Goal: Communication & Community: Answer question/provide support

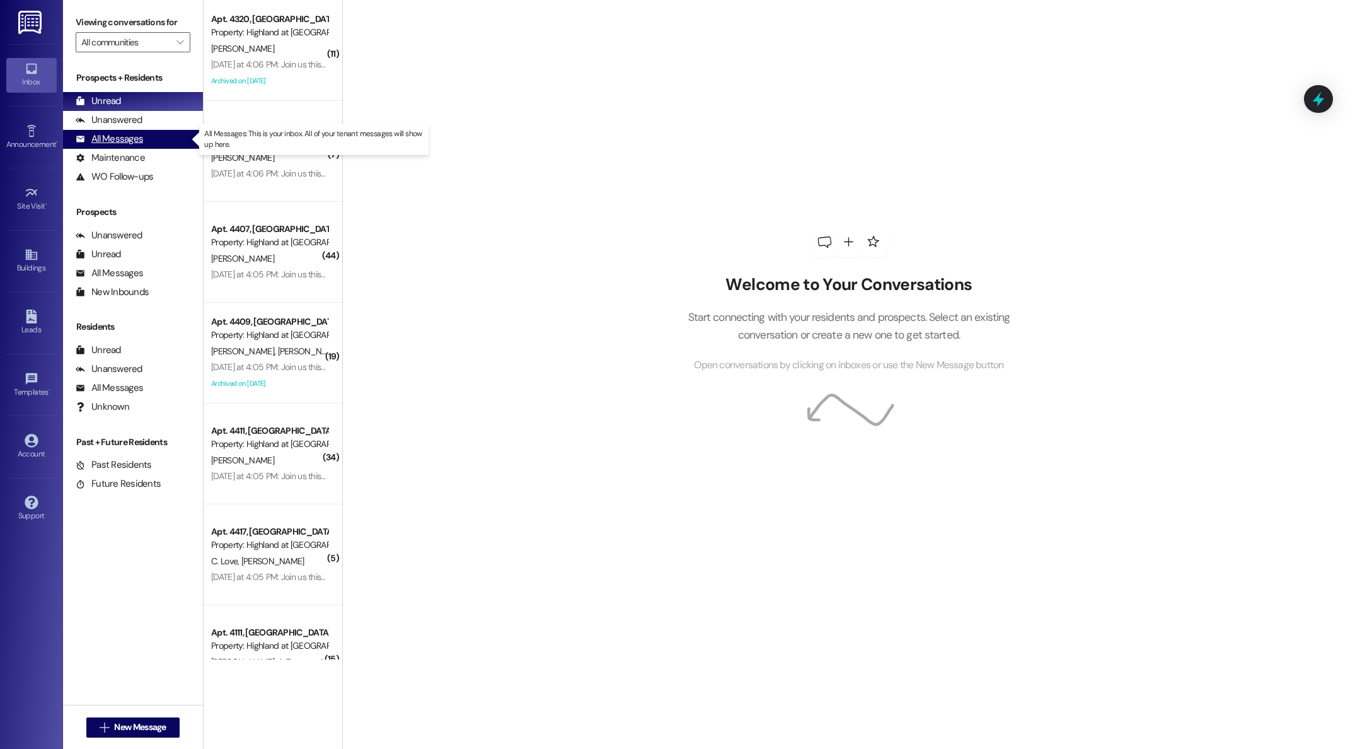
click at [119, 142] on div "All Messages" at bounding box center [109, 138] width 67 height 13
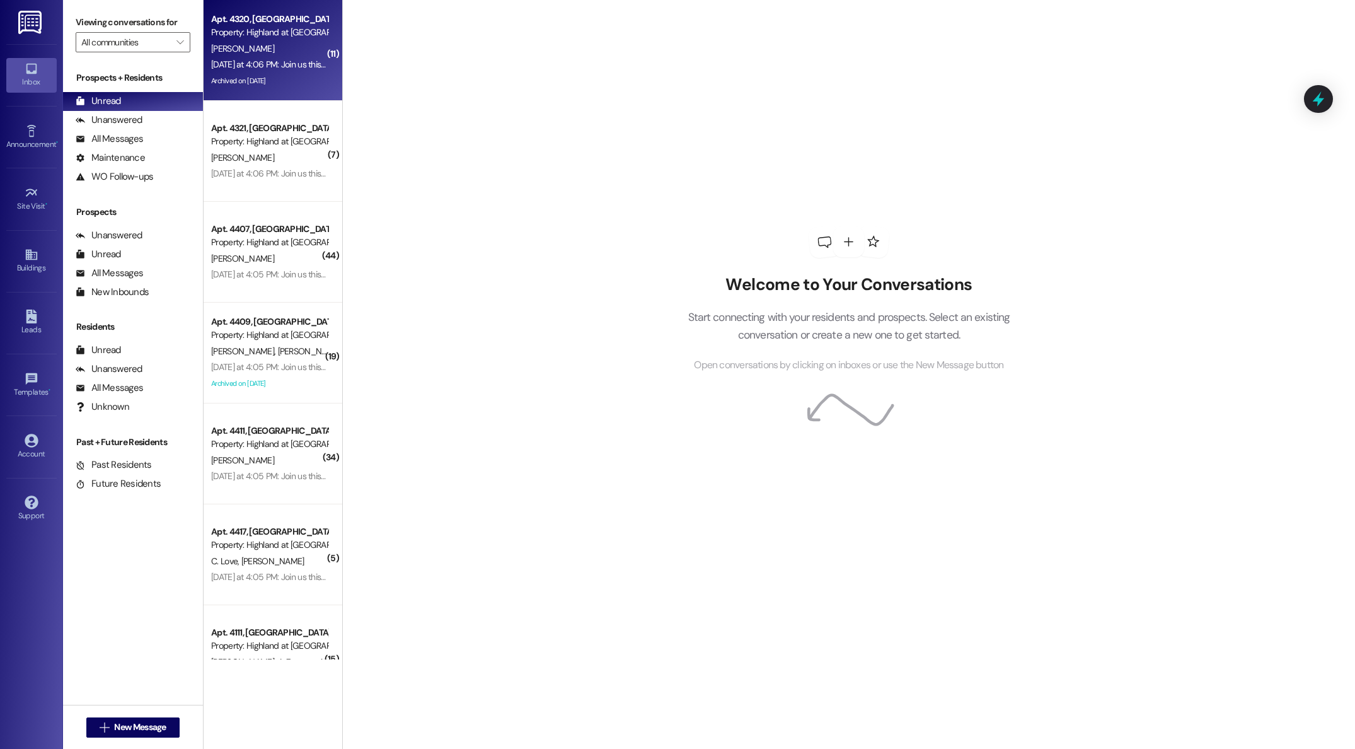
click at [259, 73] on div "Archived on [DATE]" at bounding box center [269, 81] width 119 height 16
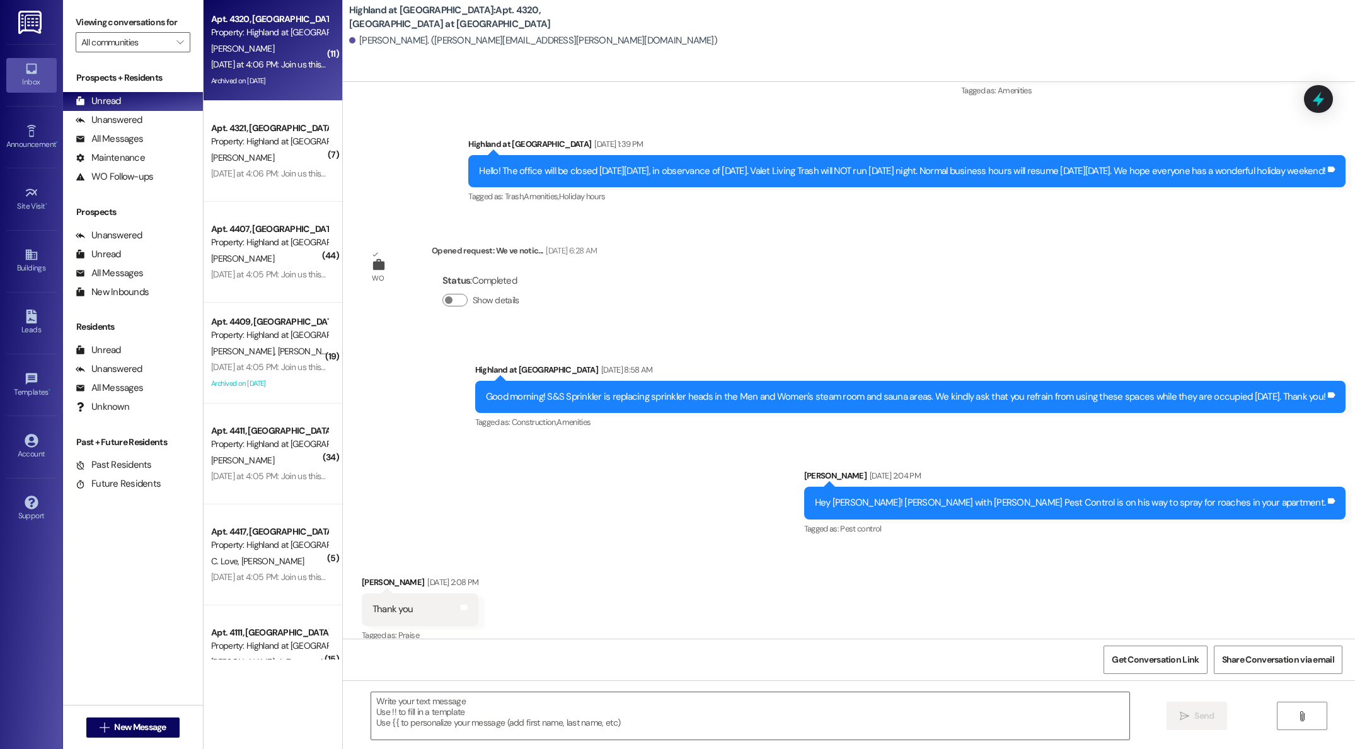
scroll to position [20507, 0]
